Goal: Information Seeking & Learning: Check status

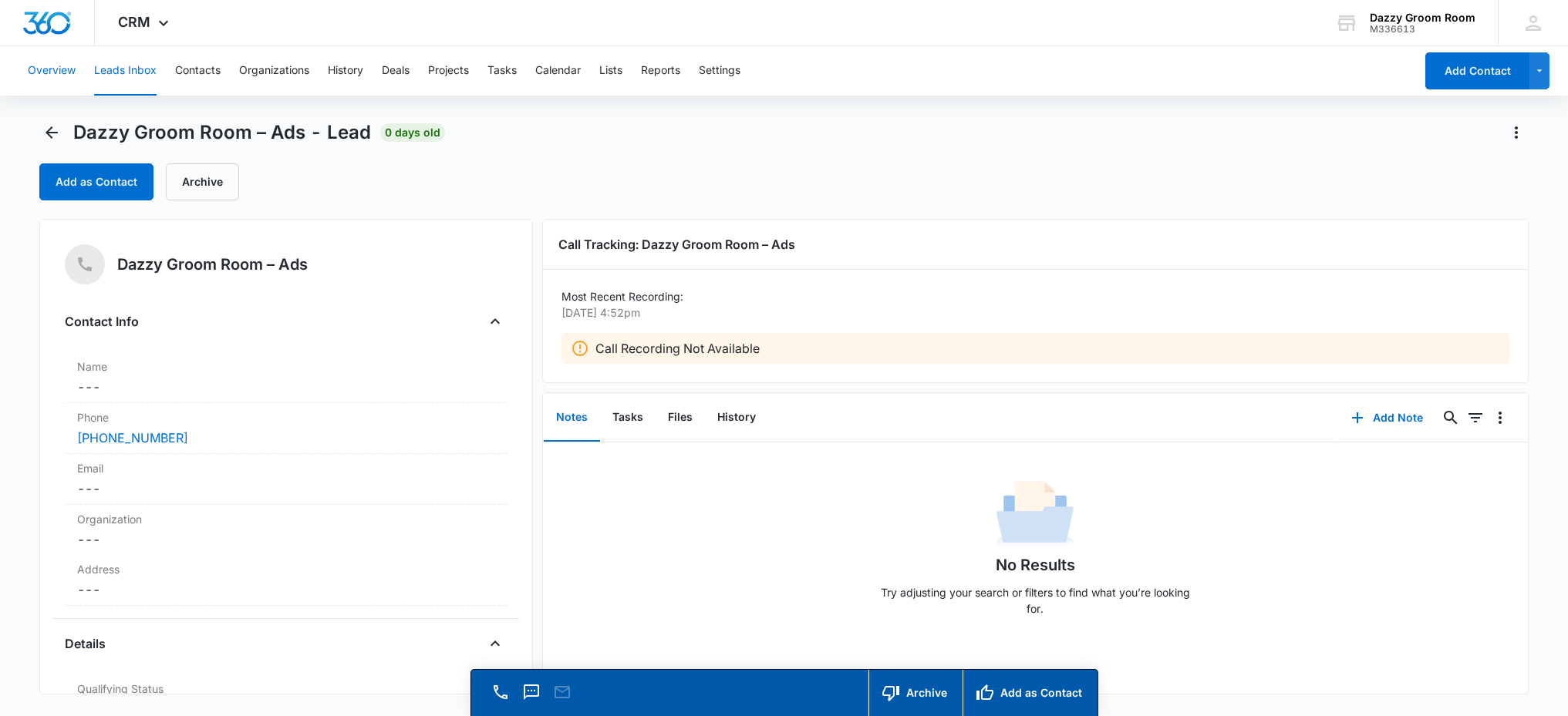
click at [59, 78] on button "Overview" at bounding box center [52, 71] width 48 height 49
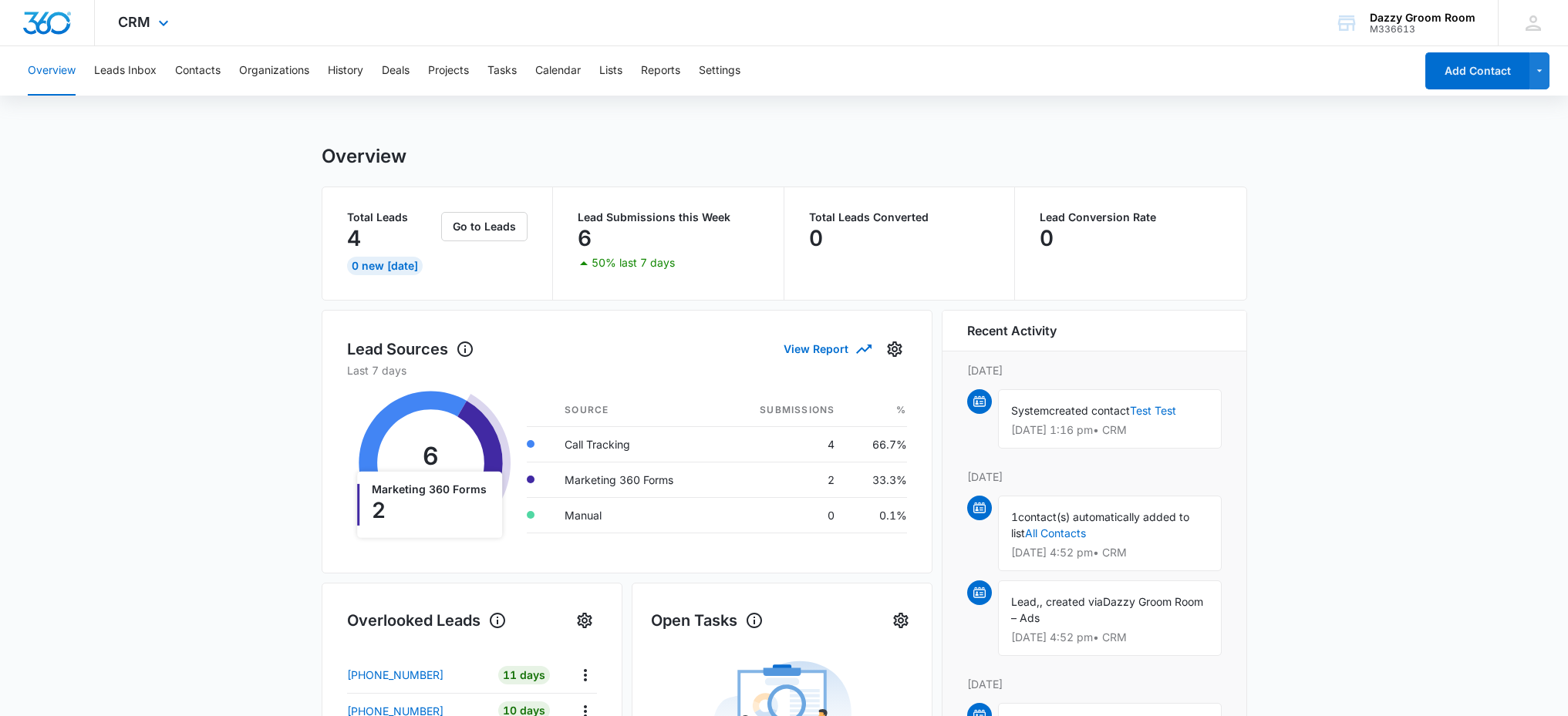
click at [152, 26] on div "CRM Apps Reputation Websites Forms CRM Email Social Shop Payments POS Content A…" at bounding box center [145, 22] width 101 height 45
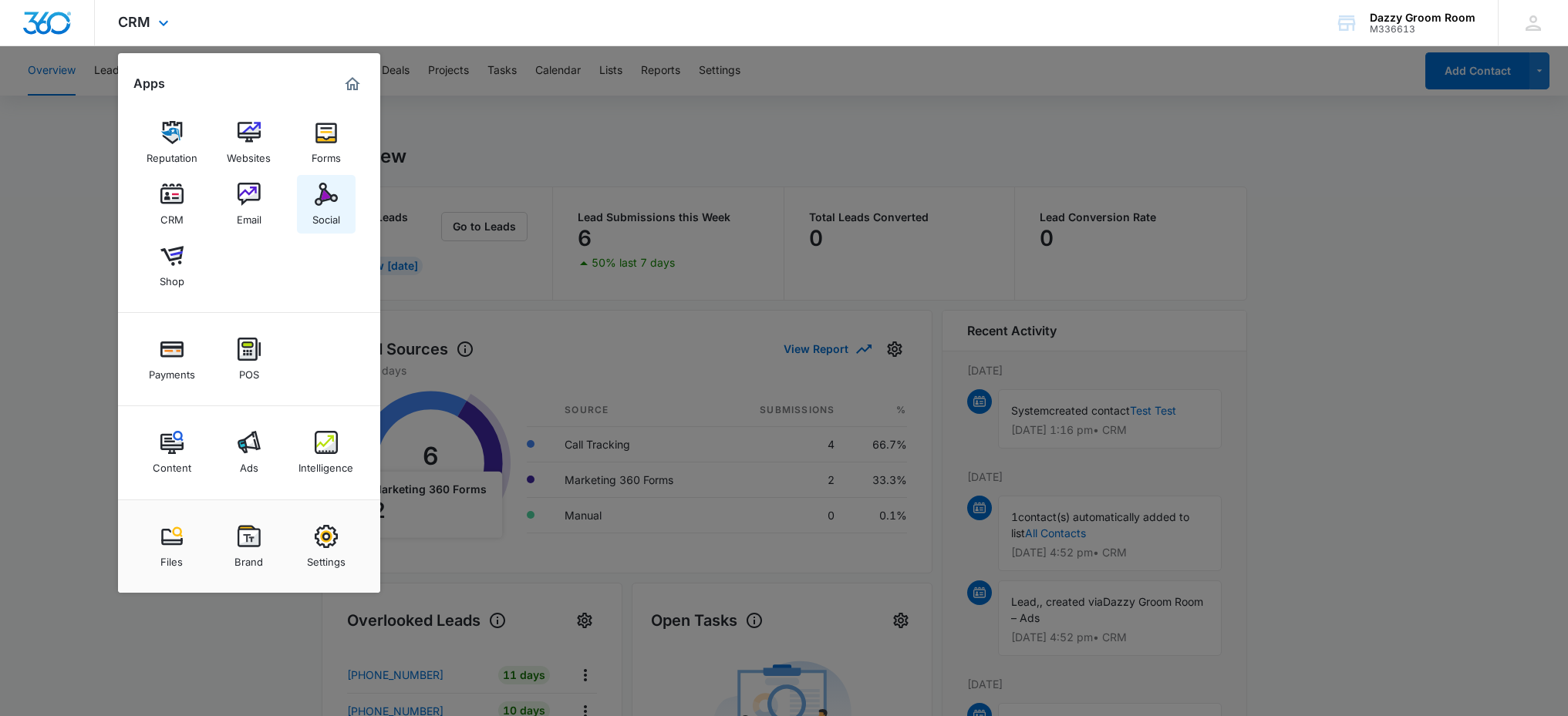
click at [313, 197] on link "Social" at bounding box center [326, 204] width 58 height 58
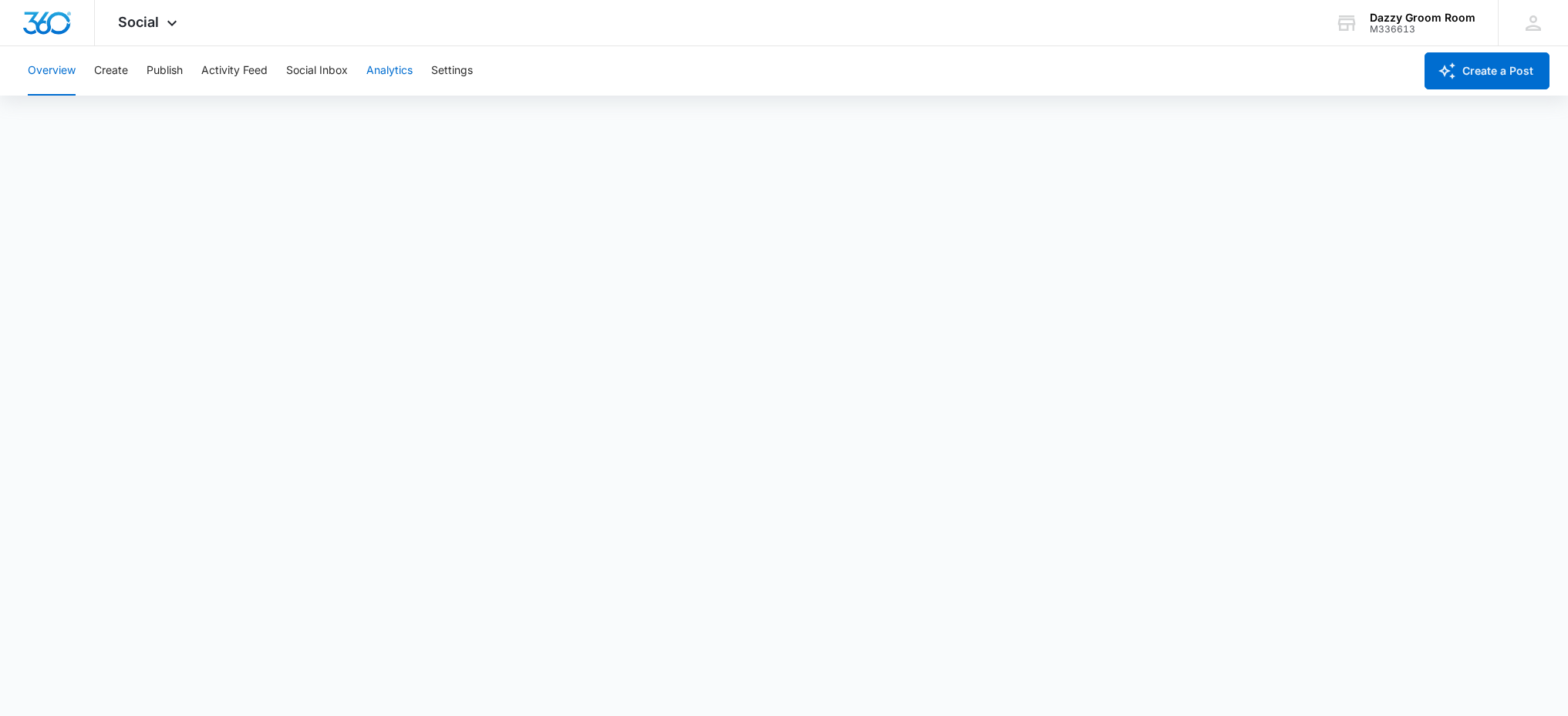
click at [386, 71] on button "Analytics" at bounding box center [390, 71] width 46 height 49
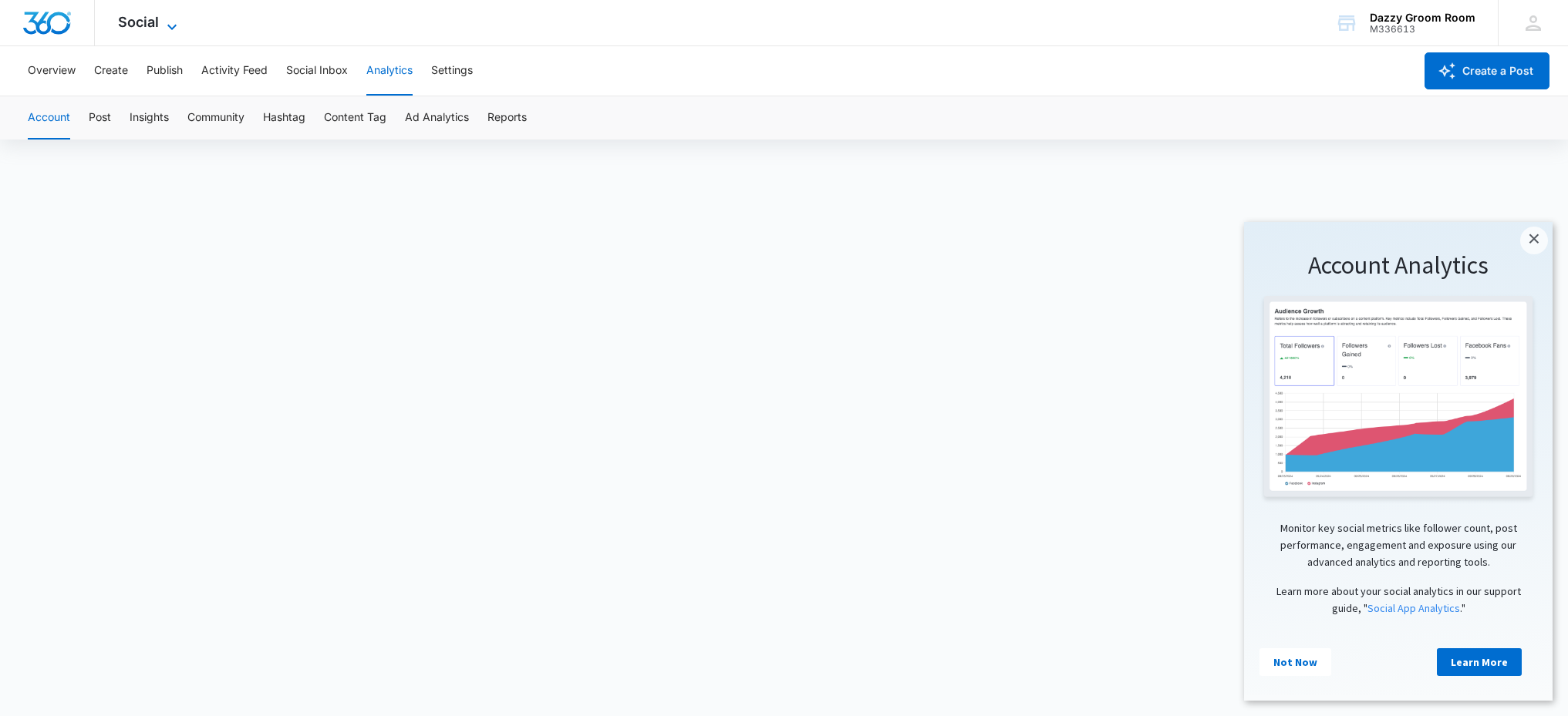
click at [148, 26] on span "Social" at bounding box center [138, 22] width 41 height 16
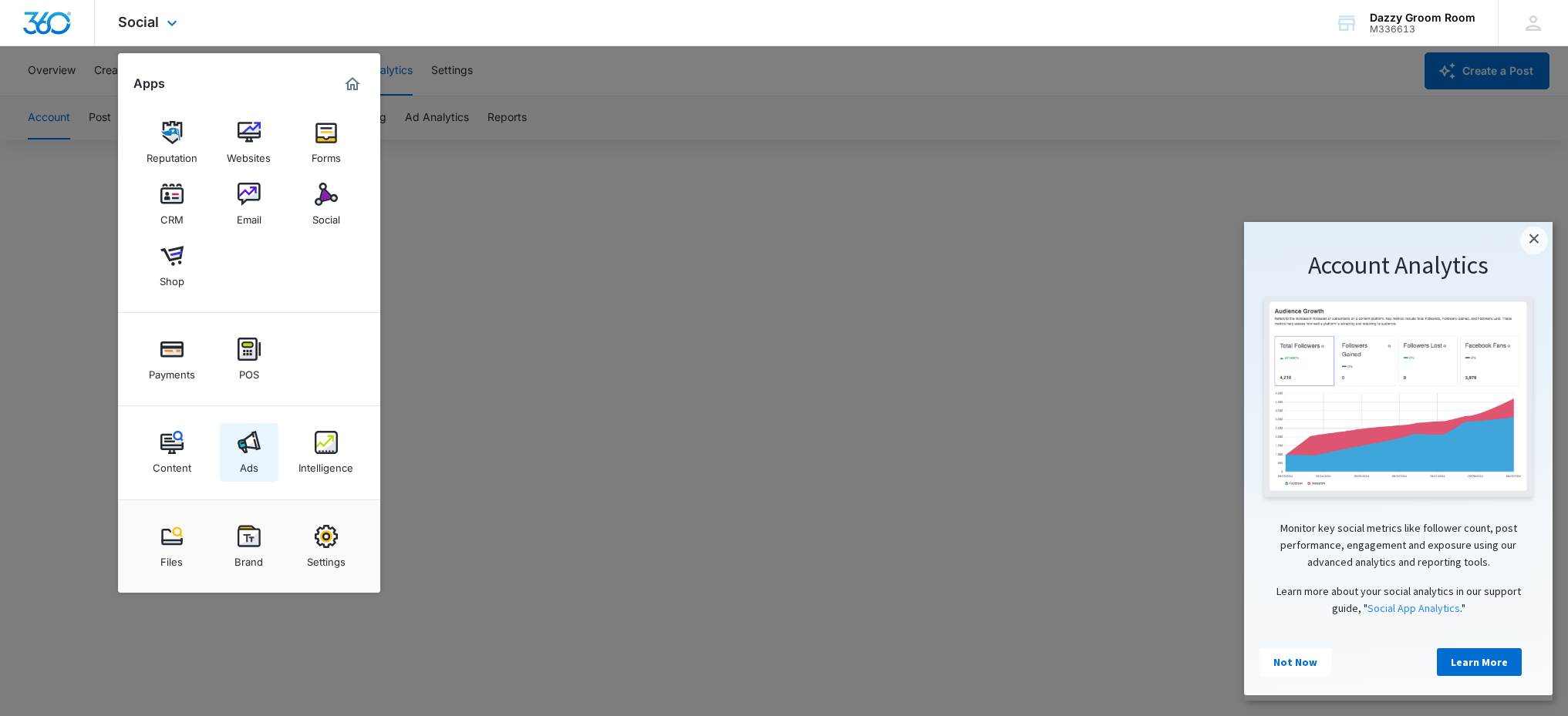
click at [240, 434] on img at bounding box center [249, 442] width 23 height 23
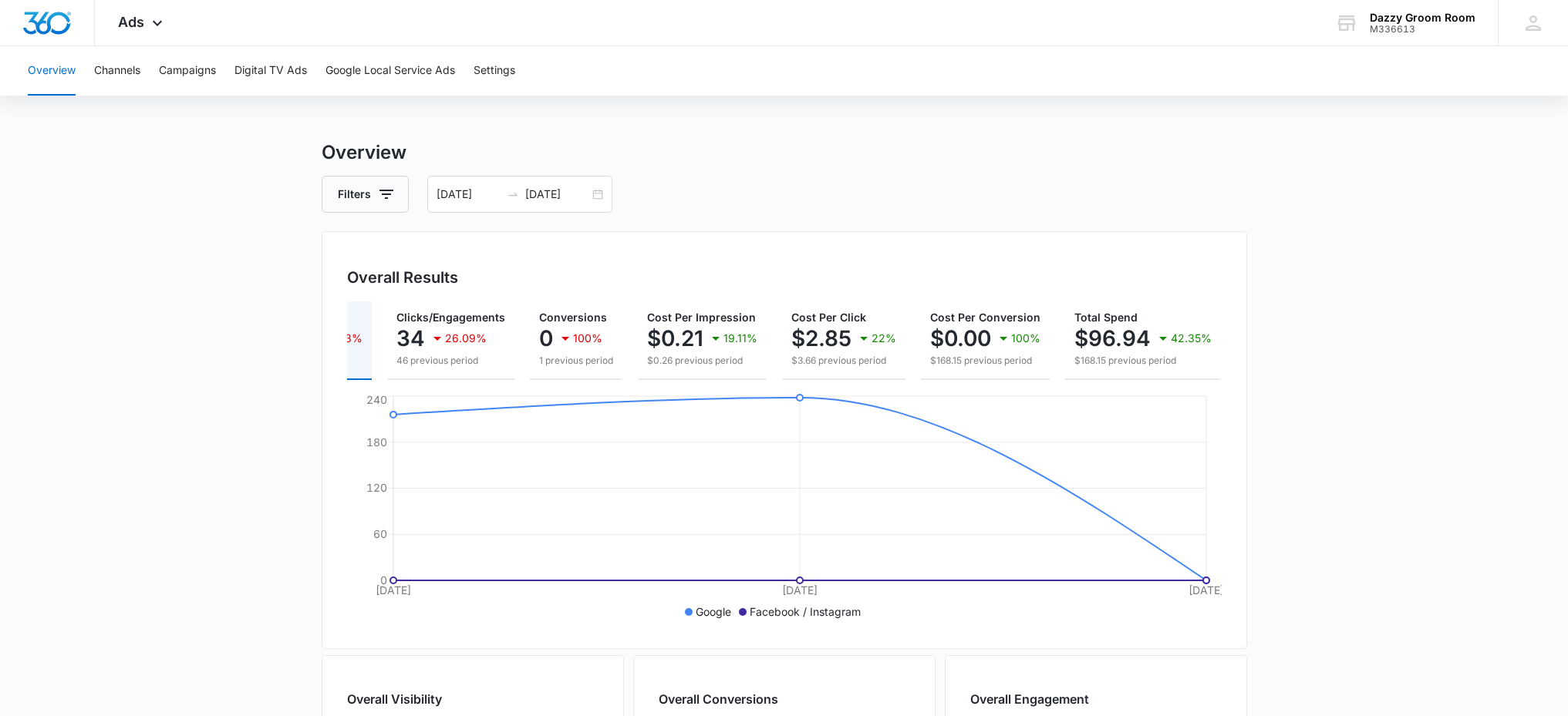
scroll to position [0, 102]
click at [1126, 337] on p "$96.94" at bounding box center [1108, 338] width 77 height 25
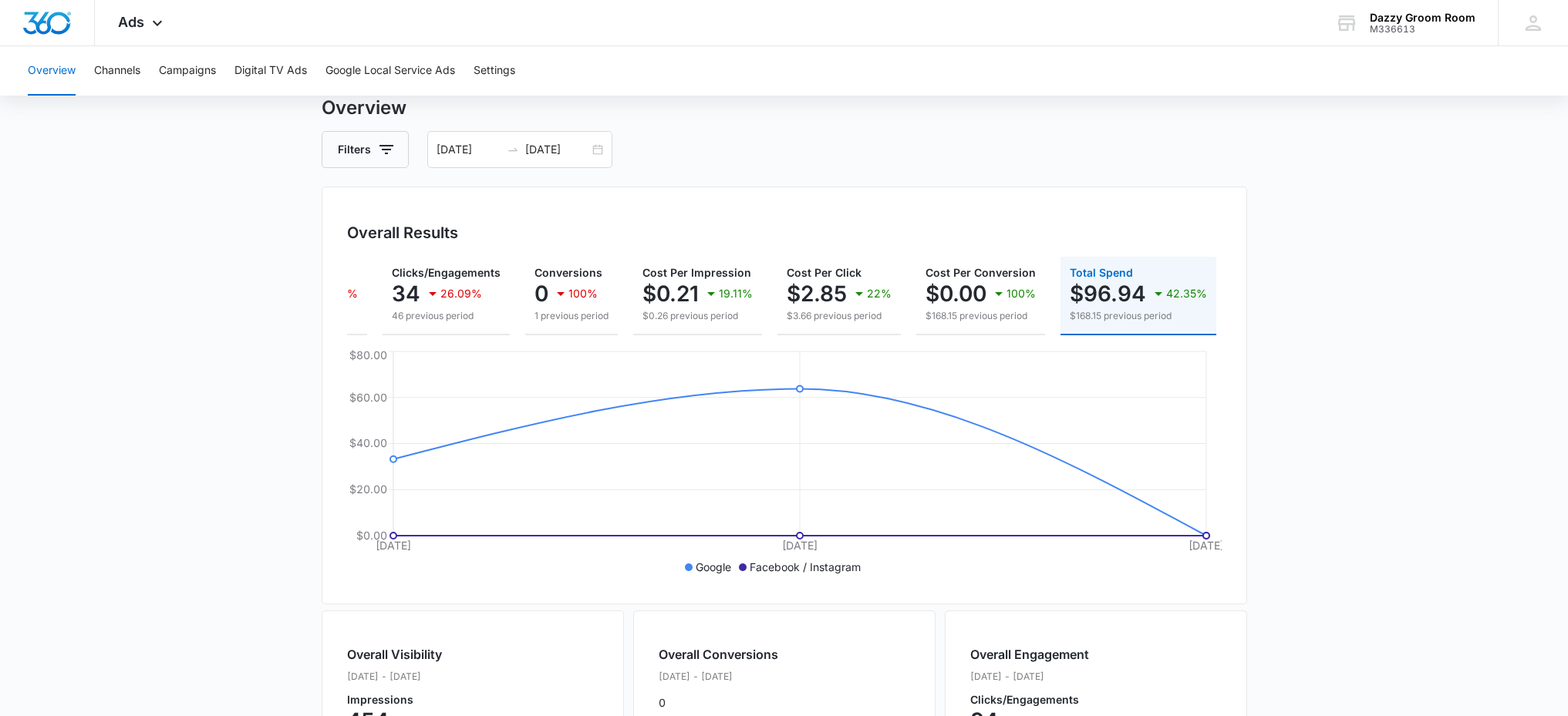
scroll to position [0, 0]
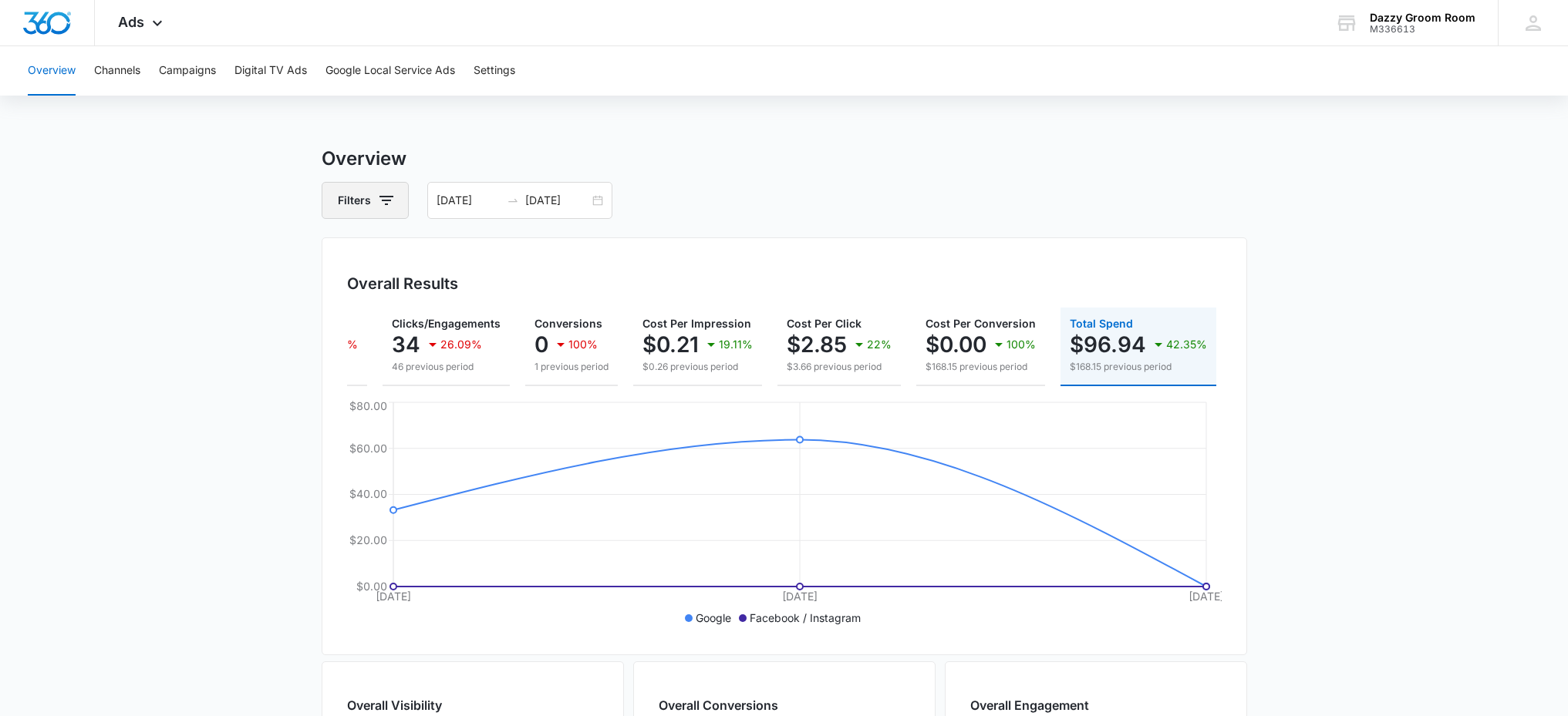
click at [369, 203] on button "Filters" at bounding box center [365, 200] width 87 height 37
click at [740, 189] on div "Filters Channel Type Clear All [DATE] [DATE]" at bounding box center [784, 200] width 925 height 37
click at [183, 69] on button "Campaigns" at bounding box center [187, 71] width 57 height 49
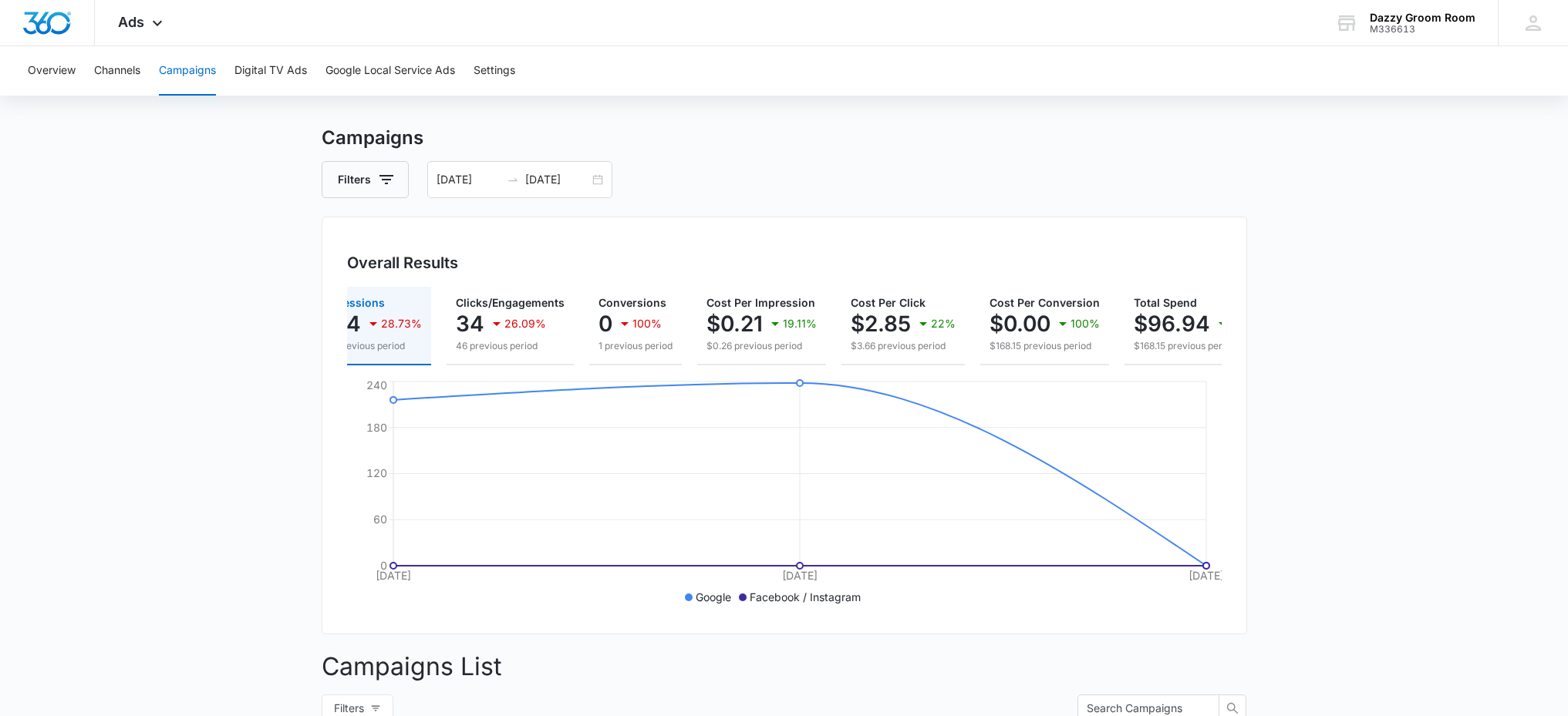
scroll to position [0, 102]
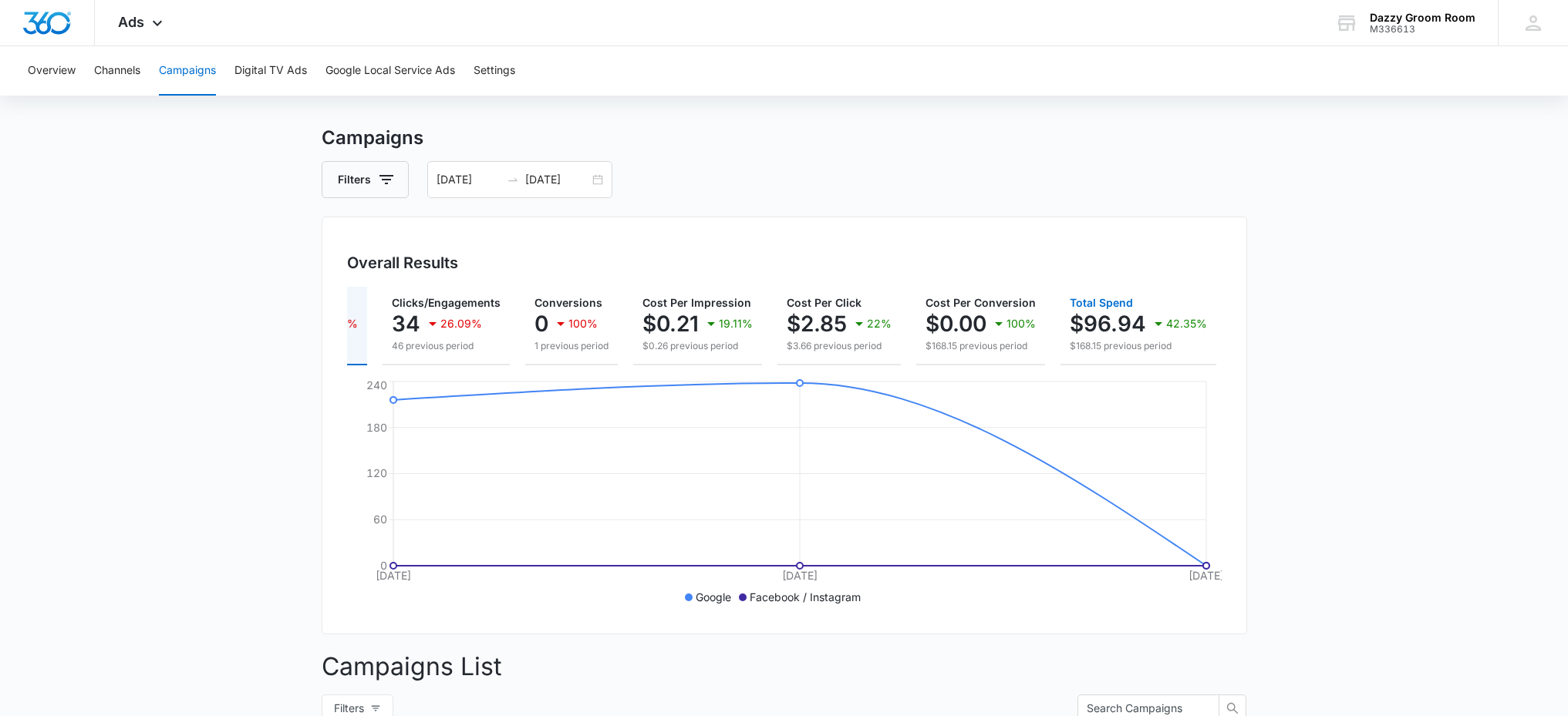
click at [1114, 319] on p "$96.94" at bounding box center [1108, 323] width 77 height 25
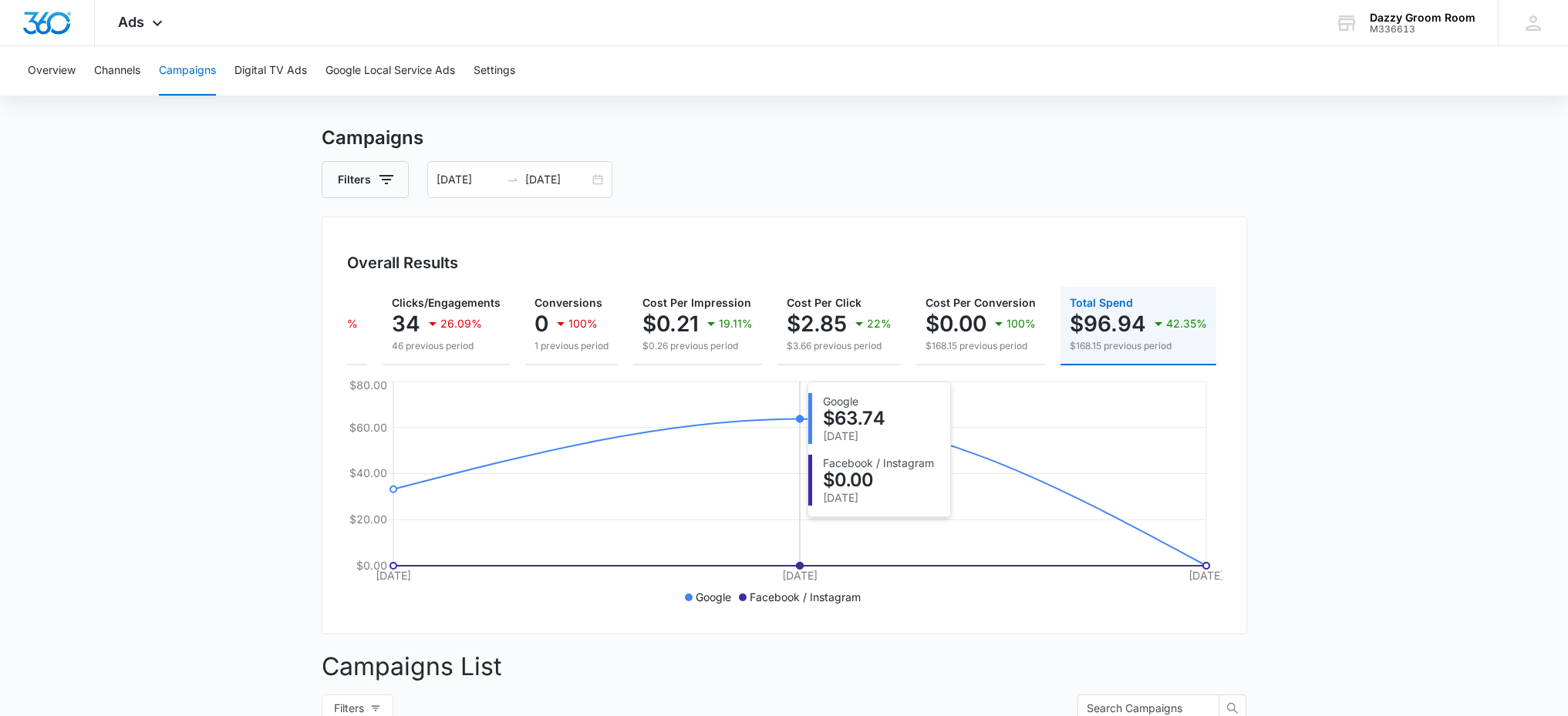
click at [651, 467] on icon "[DATE] [DATE] [DATE] $0.00 $20.00 $40.00 $60.00 $80.00" at bounding box center [784, 493] width 874 height 231
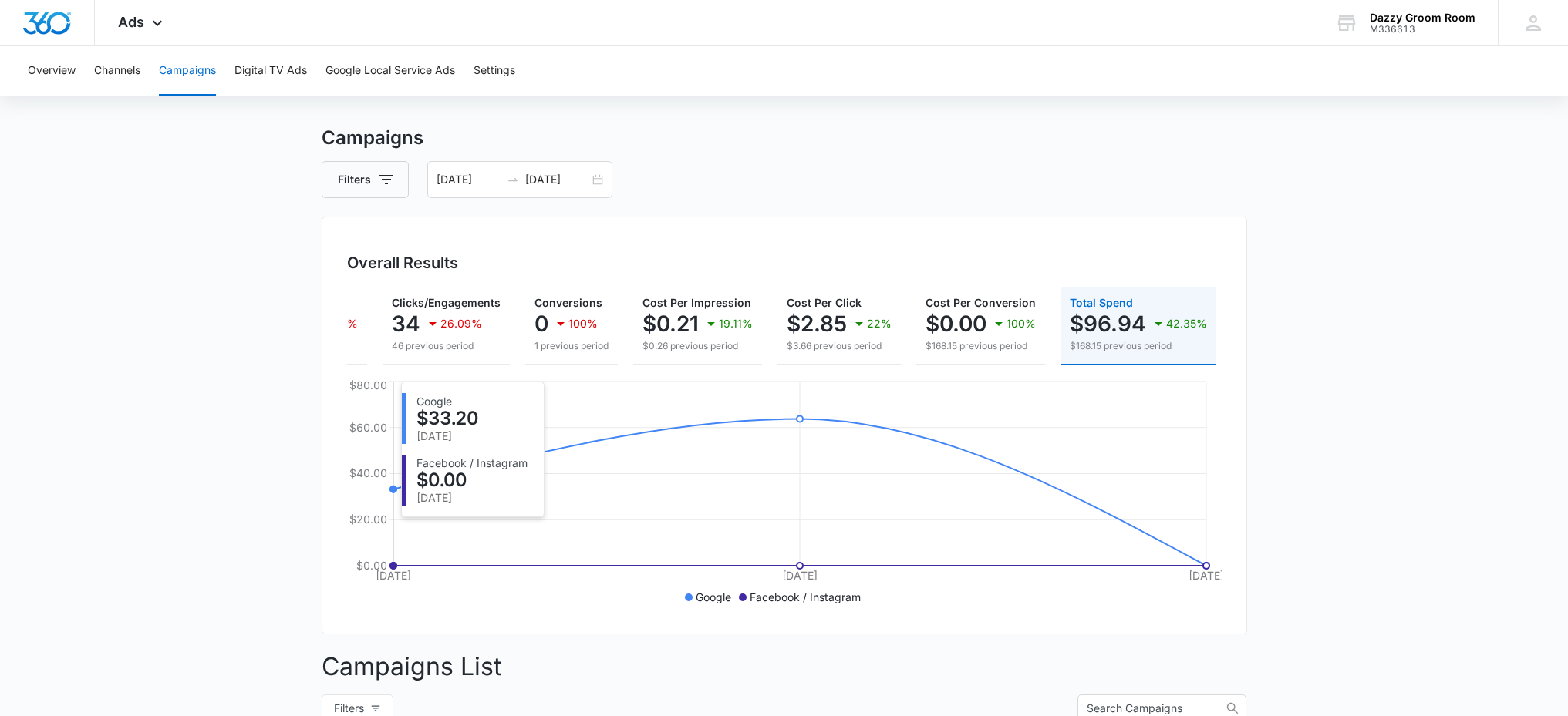
click at [571, 452] on icon "[DATE] [DATE] [DATE] $0.00 $20.00 $40.00 $60.00 $80.00" at bounding box center [784, 493] width 874 height 231
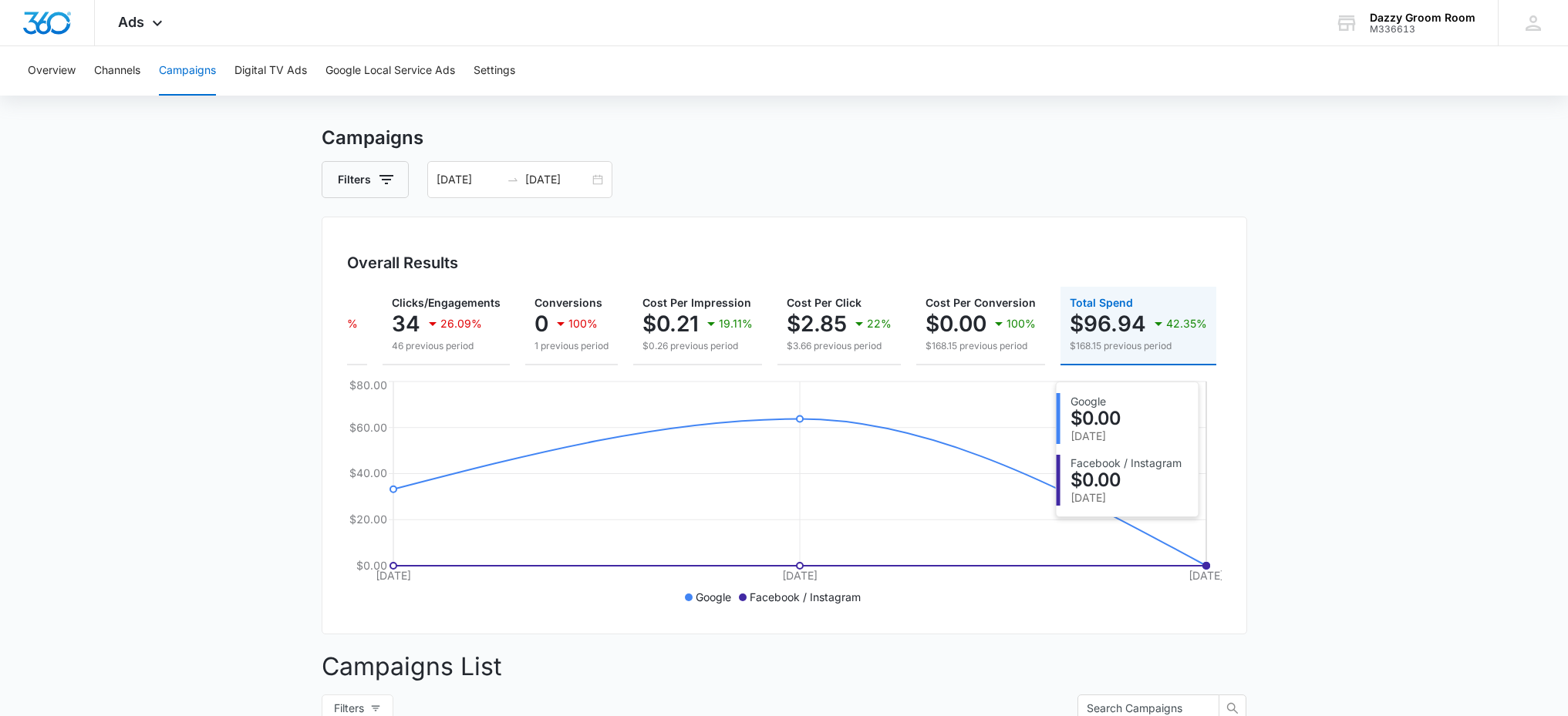
click at [1025, 519] on icon "[DATE] [DATE] [DATE] $0.00 $20.00 $40.00 $60.00 $80.00" at bounding box center [784, 493] width 874 height 231
